Goal: Task Accomplishment & Management: Use online tool/utility

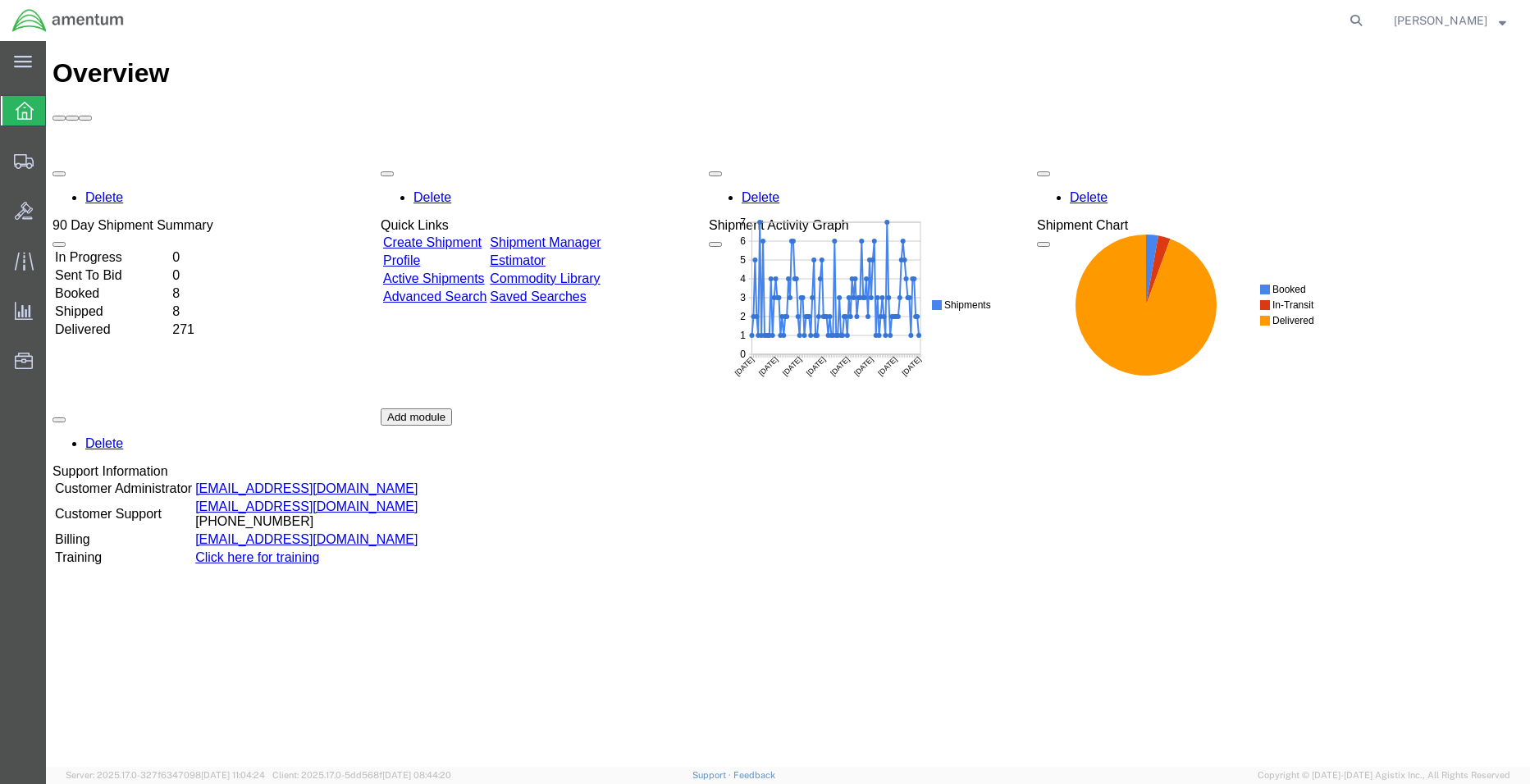
click at [148, 249] on td "In Progress" at bounding box center [112, 257] width 116 height 16
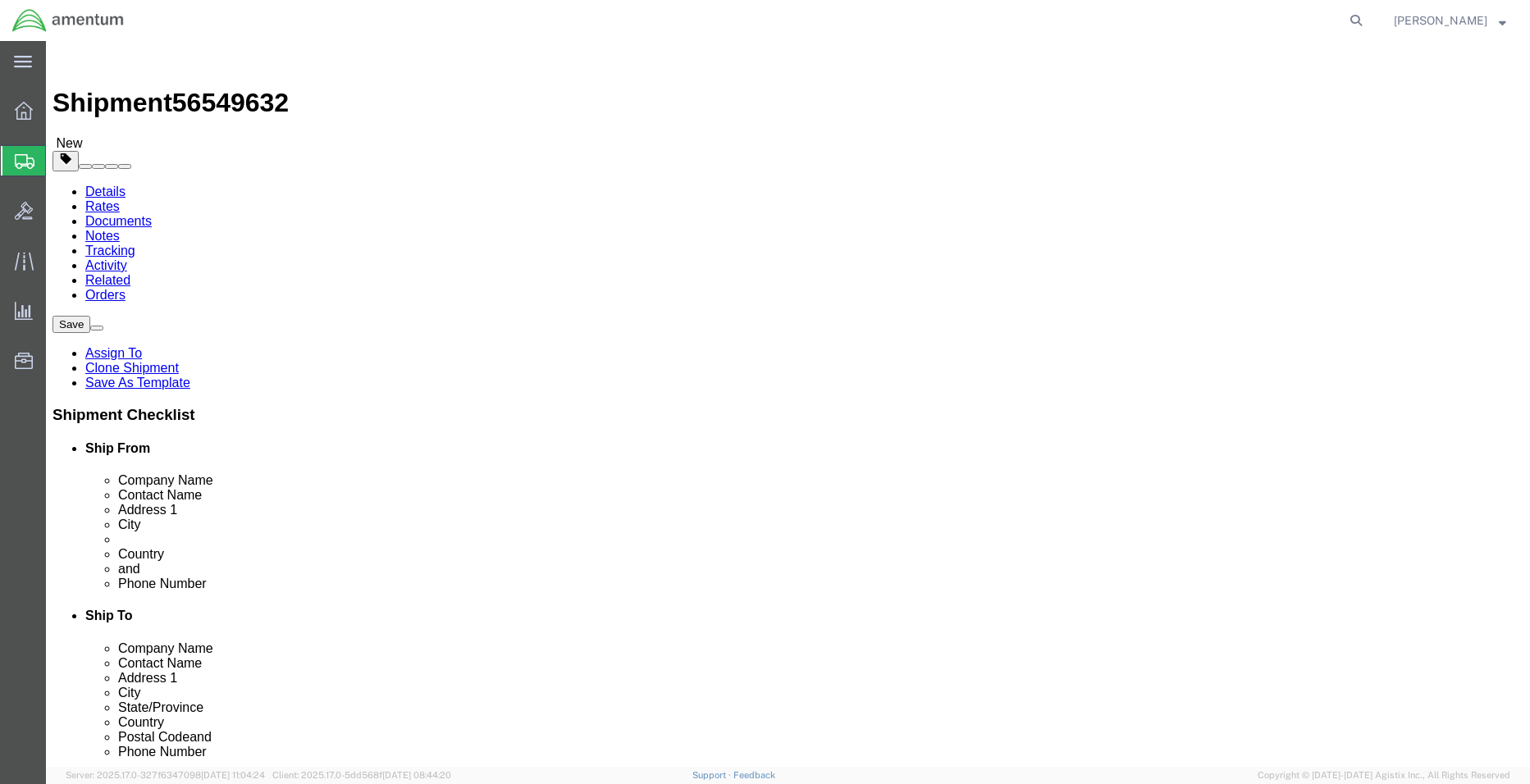
select select "42677"
select select
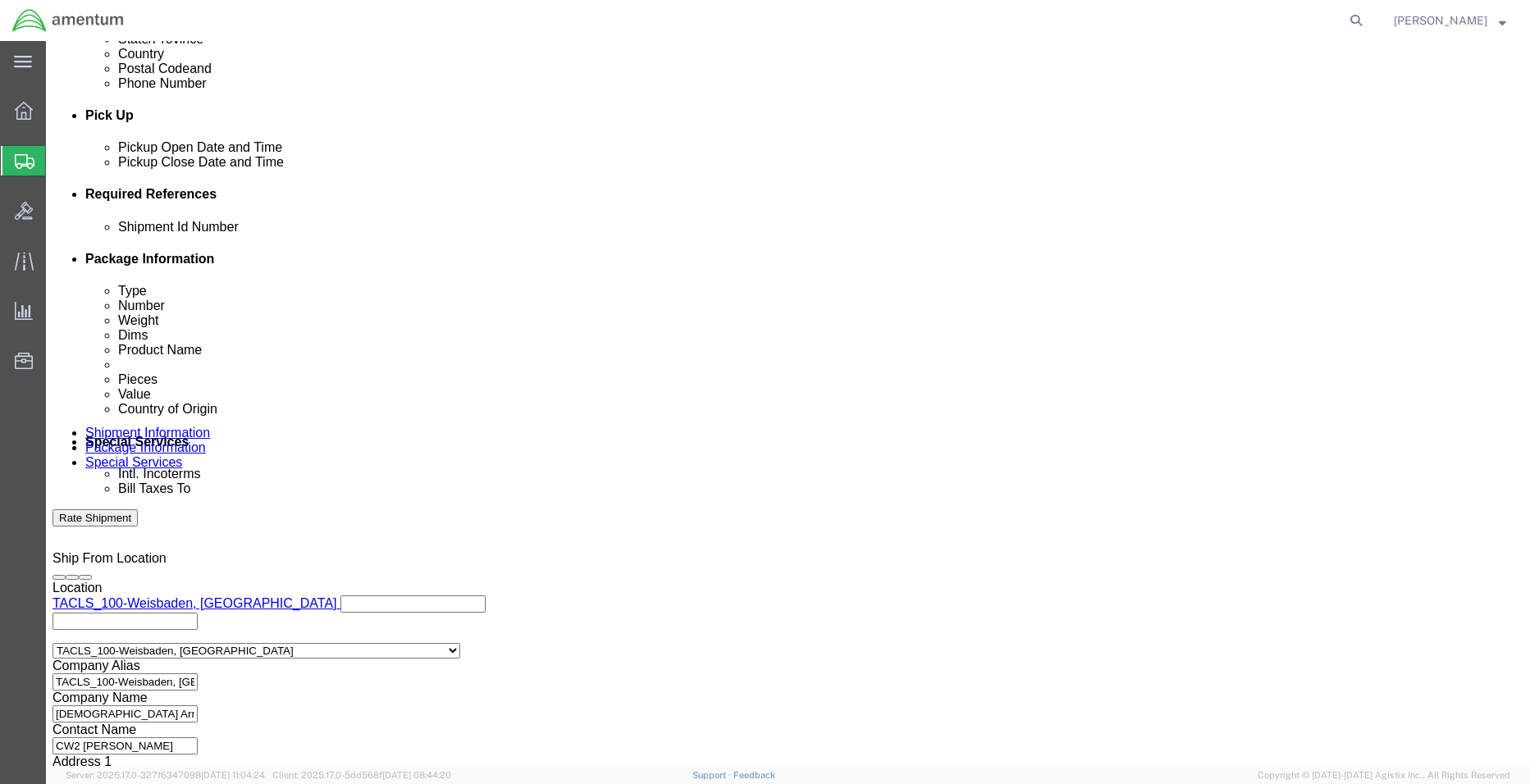
scroll to position [745, 0]
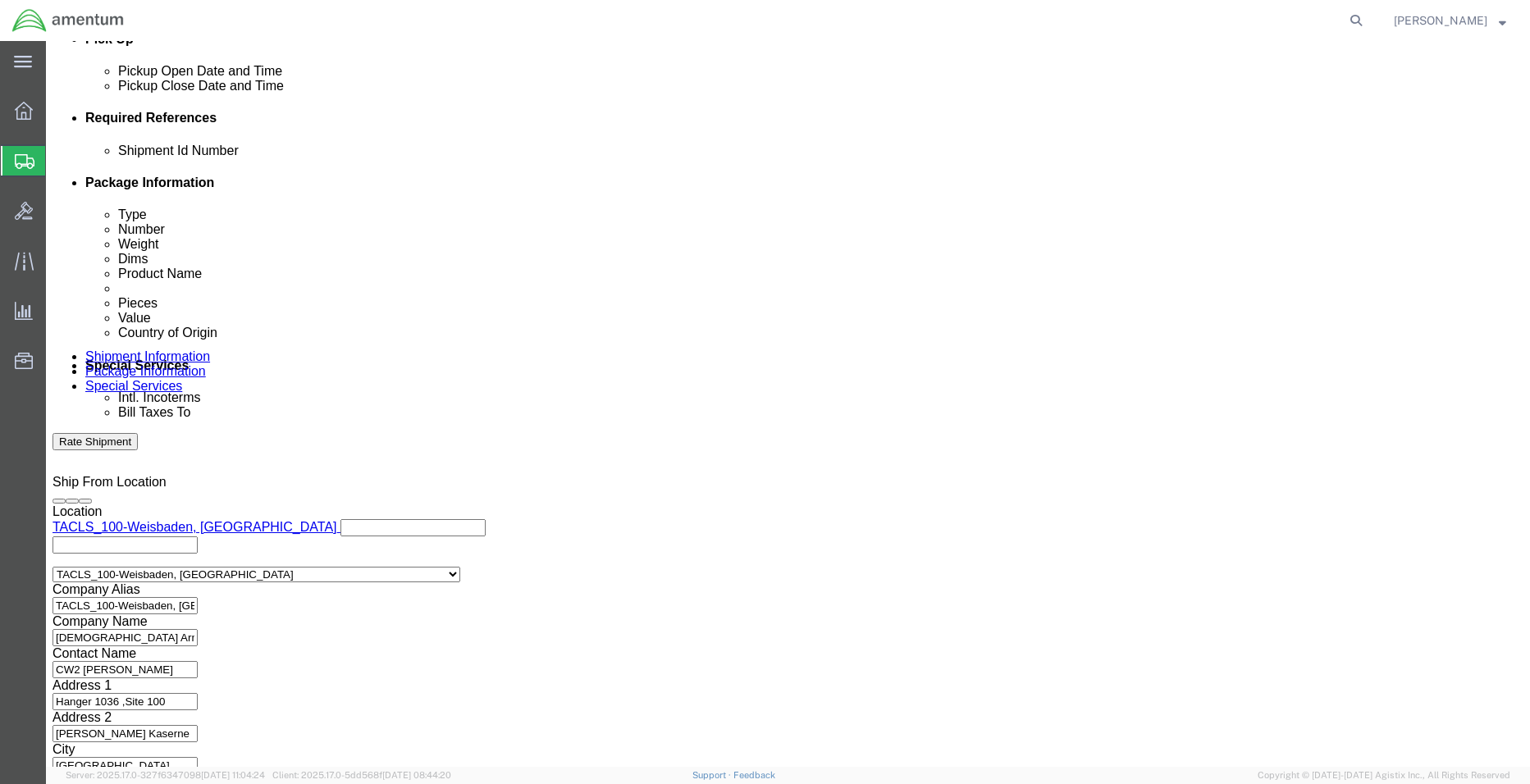
click button "Continue"
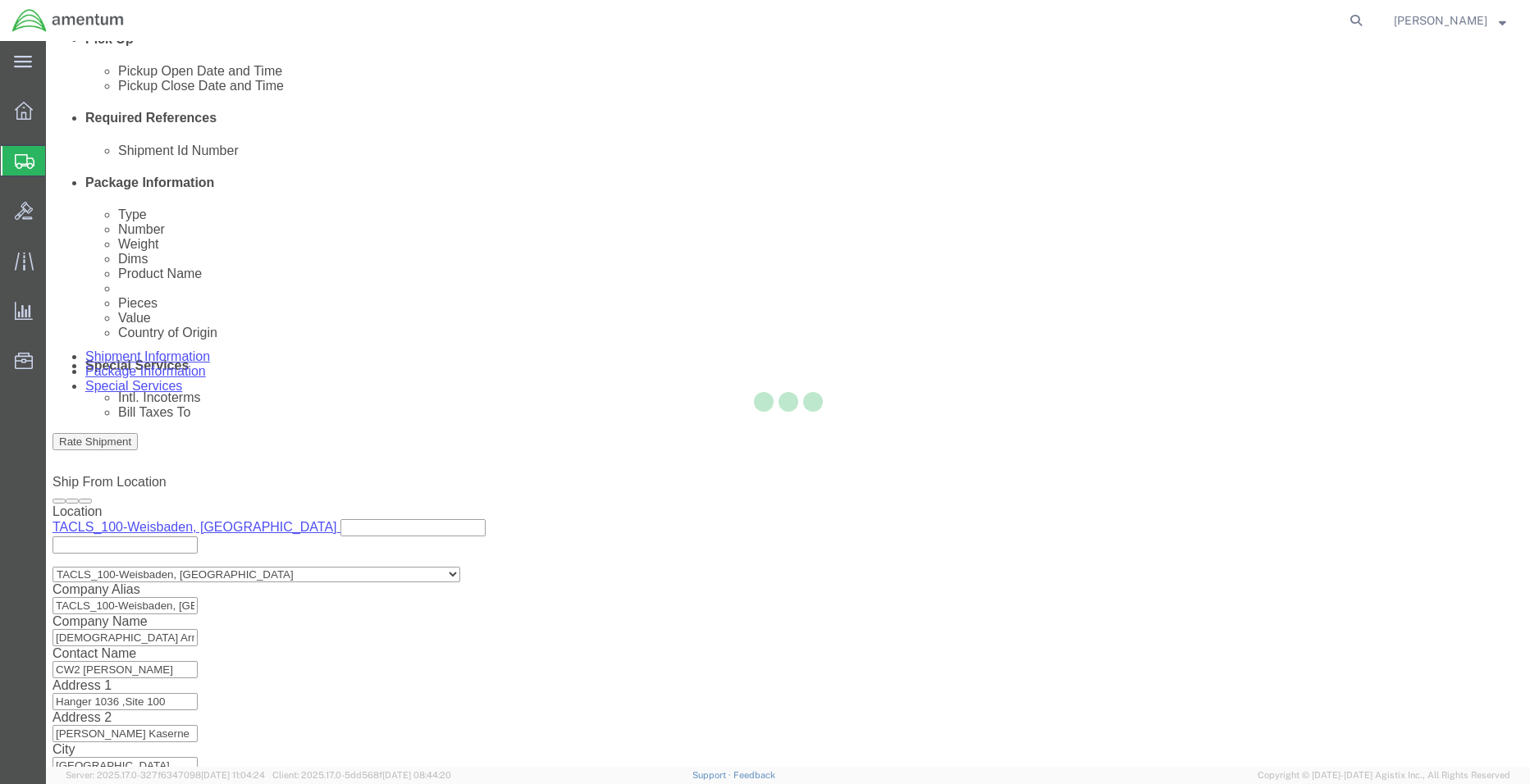
scroll to position [0, 0]
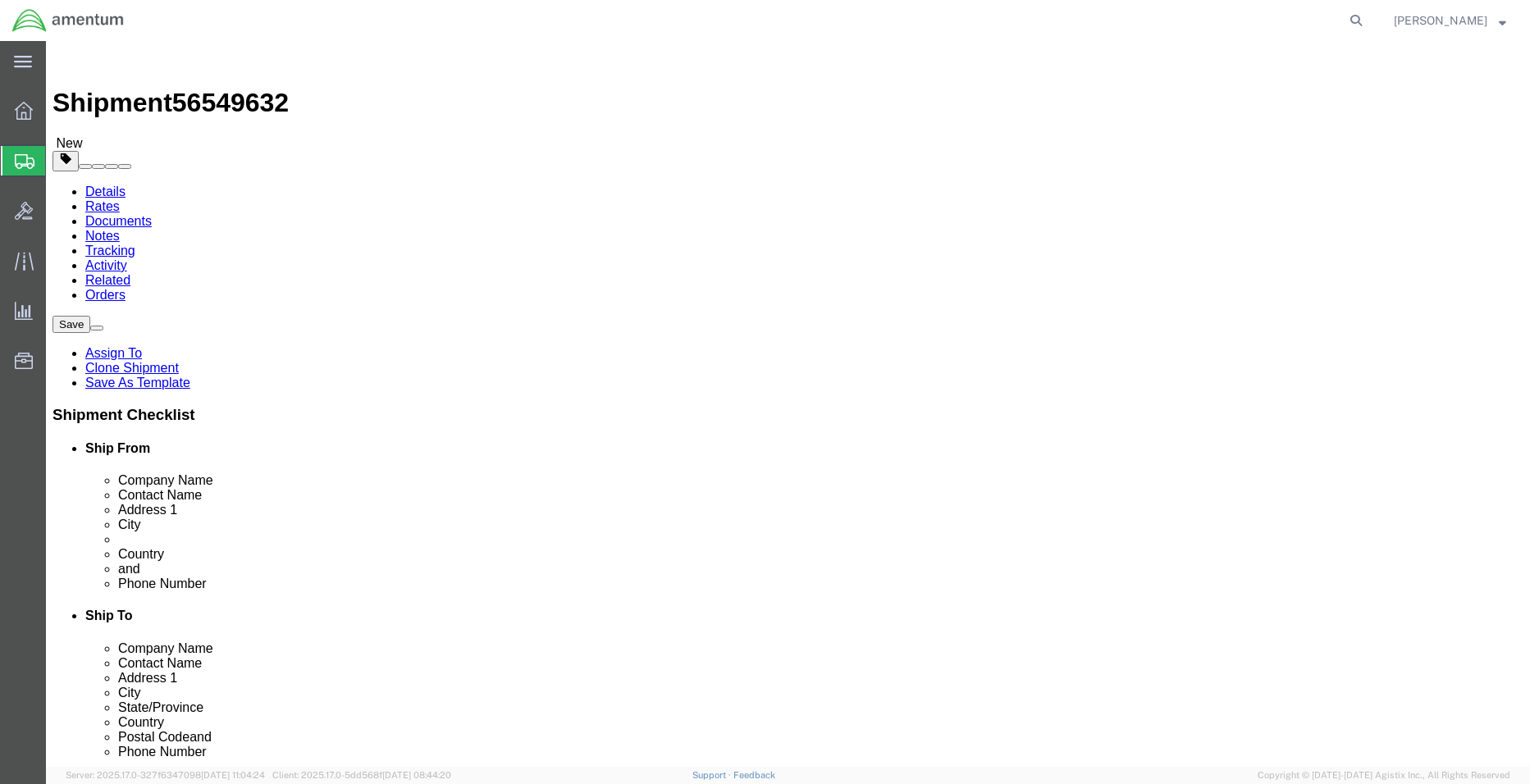
click button "Continue"
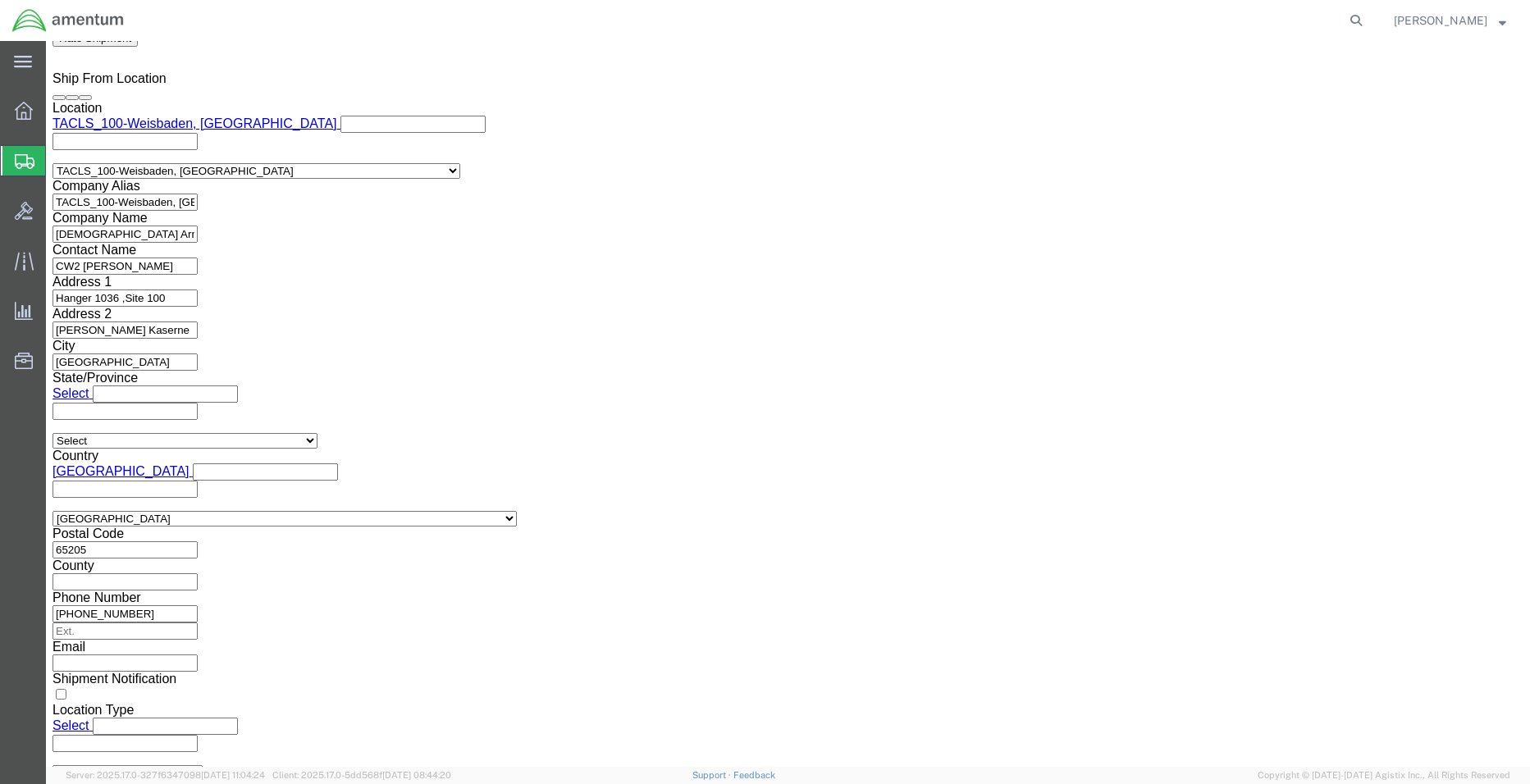
scroll to position [1723, 0]
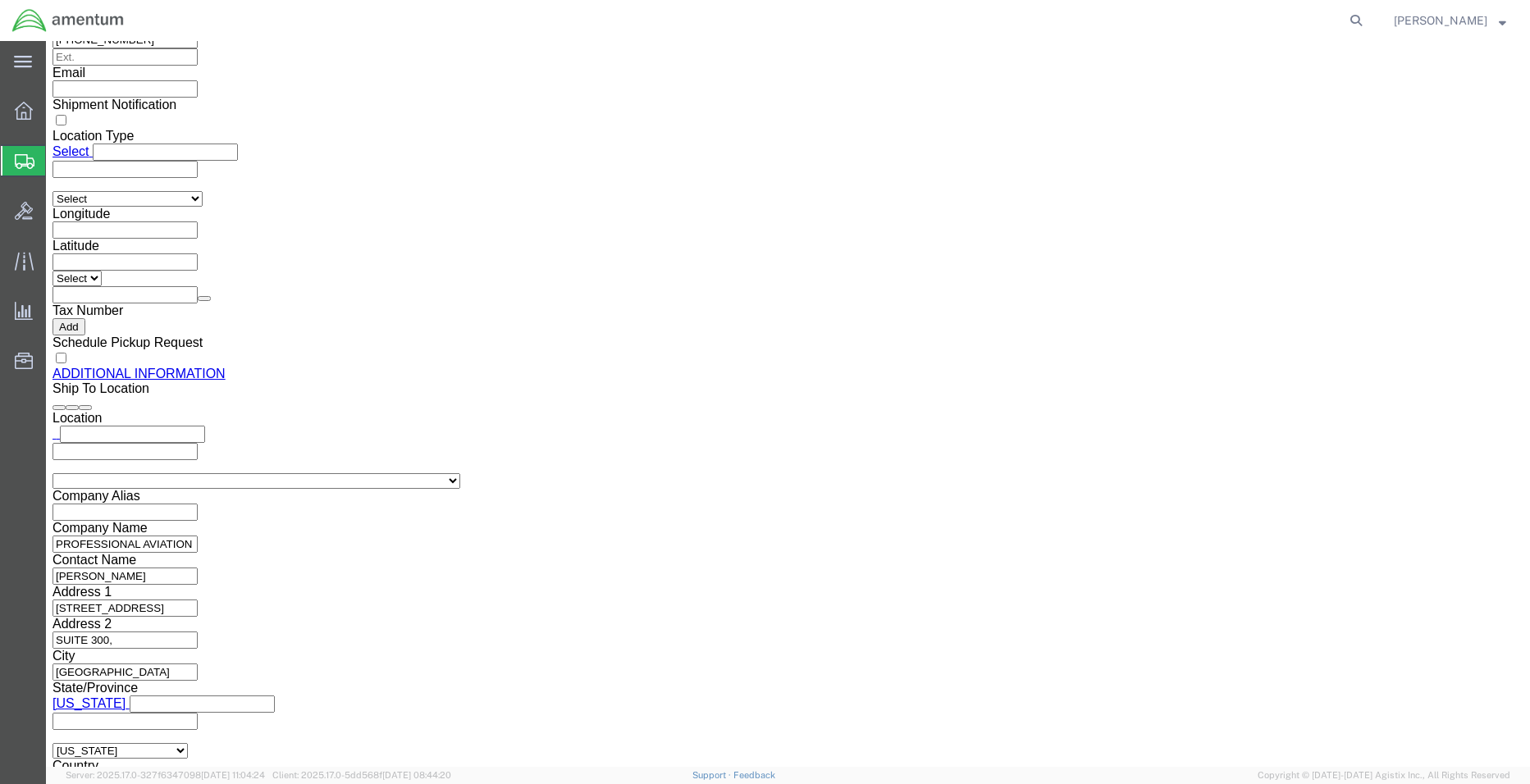
click button "Rate Shipment"
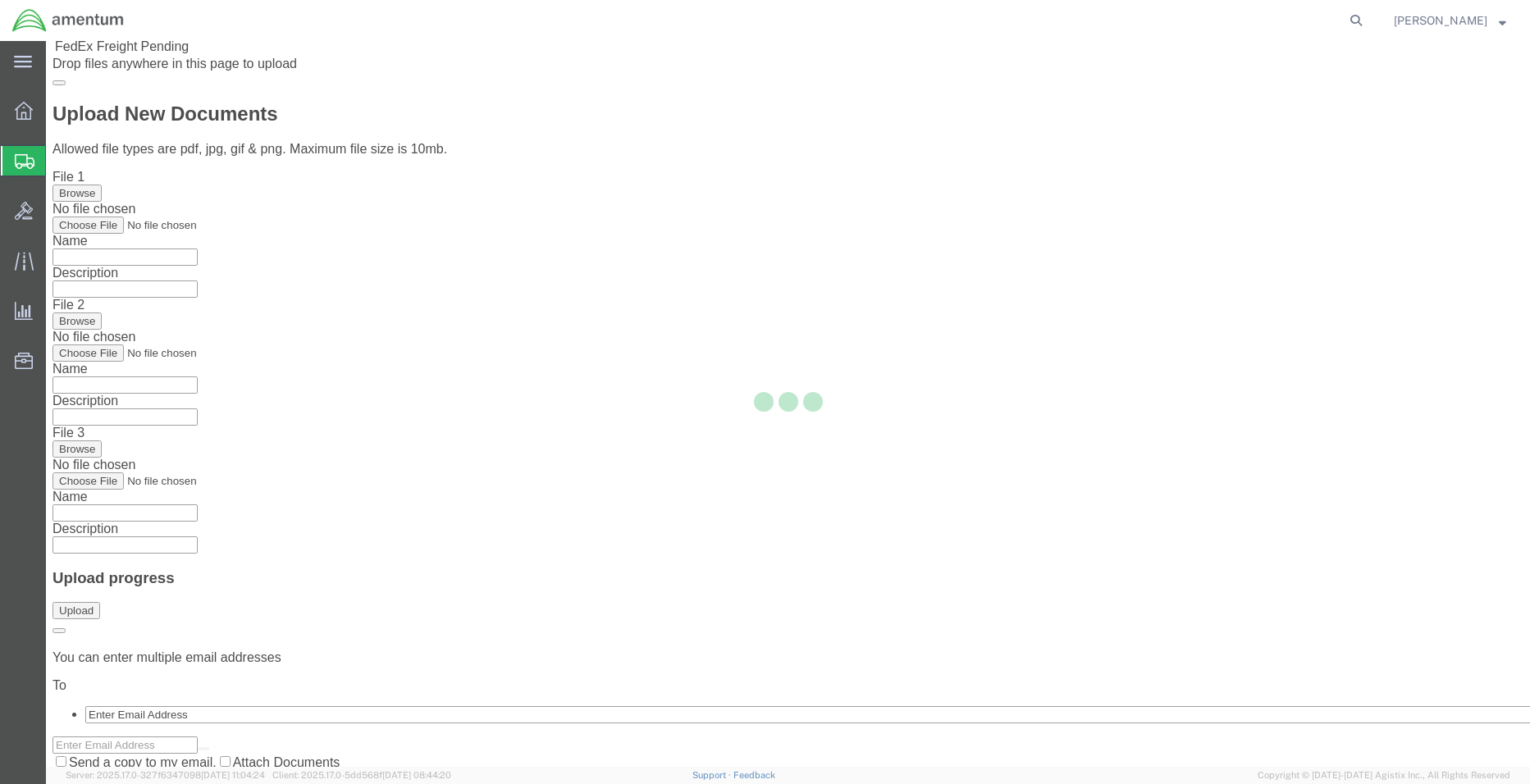
scroll to position [0, 0]
